Goal: Information Seeking & Learning: Learn about a topic

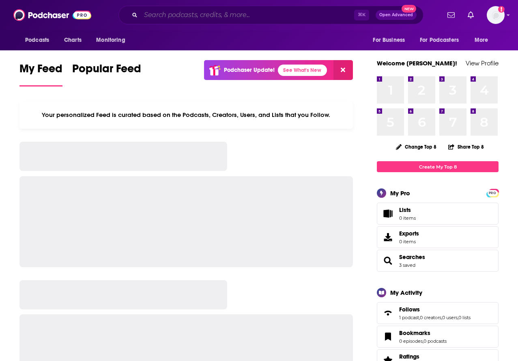
click at [168, 16] on input "Search podcasts, credits, & more..." at bounding box center [248, 15] width 214 height 13
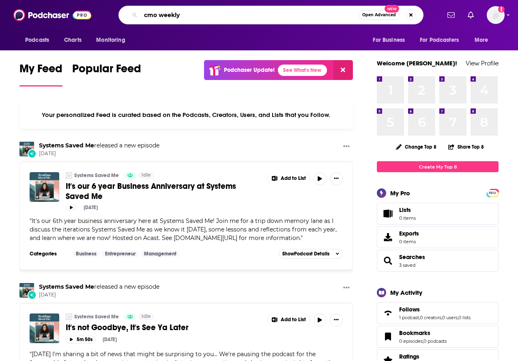
type input "cmo weekly"
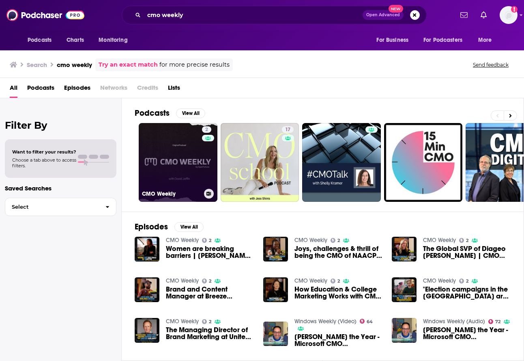
click at [192, 168] on link "2 CMO Weekly" at bounding box center [178, 162] width 79 height 79
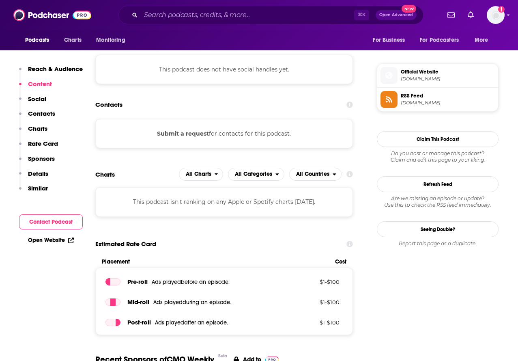
scroll to position [400, 0]
